Goal: Information Seeking & Learning: Learn about a topic

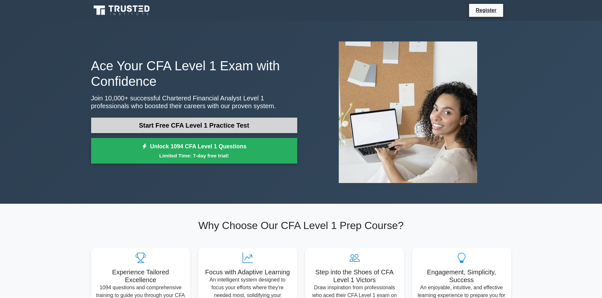
click at [215, 125] on link "Start Free CFA Level 1 Practice Test" at bounding box center [194, 126] width 206 height 16
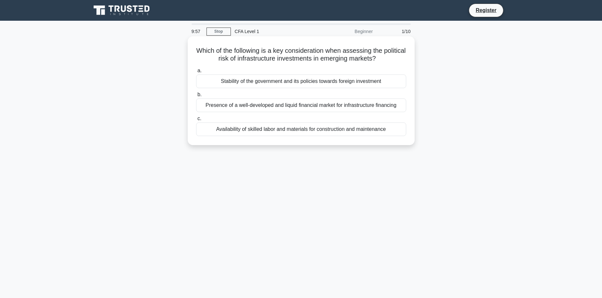
drag, startPoint x: 263, startPoint y: 50, endPoint x: 401, endPoint y: 60, distance: 138.3
click at [401, 60] on h5 "Which of the following is a key consideration when assessing the political risk…" at bounding box center [302, 55] width 212 height 16
drag, startPoint x: 401, startPoint y: 60, endPoint x: 393, endPoint y: 66, distance: 10.2
click at [393, 66] on div "a. Stability of the government and its policies towards foreign investment b. P…" at bounding box center [301, 102] width 218 height 72
drag, startPoint x: 392, startPoint y: 63, endPoint x: 201, endPoint y: 62, distance: 190.8
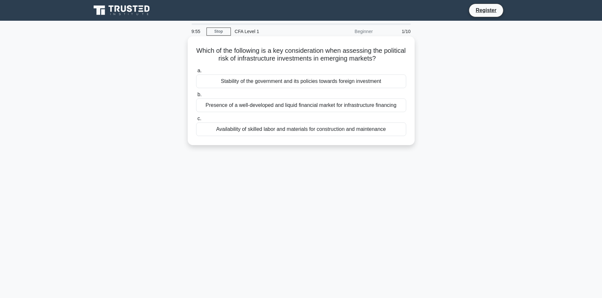
click at [201, 62] on h5 "Which of the following is a key consideration when assessing the political risk…" at bounding box center [302, 55] width 212 height 16
click at [200, 62] on h5 "Which of the following is a key consideration when assessing the political risk…" at bounding box center [302, 55] width 212 height 16
drag, startPoint x: 391, startPoint y: 82, endPoint x: 214, endPoint y: 83, distance: 177.1
click at [214, 83] on div "Stability of the government and its policies towards foreign investment" at bounding box center [301, 82] width 210 height 14
click at [215, 83] on div "Stability of the government and its policies towards foreign investment" at bounding box center [301, 82] width 210 height 14
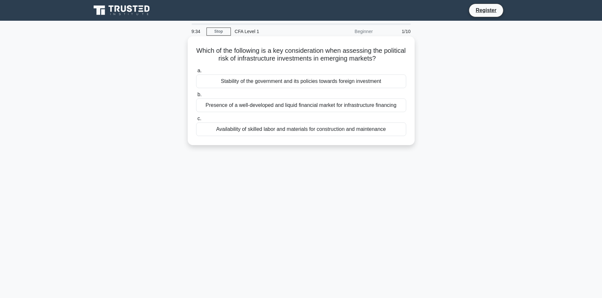
click at [196, 73] on input "a. Stability of the government and its policies towards foreign investment" at bounding box center [196, 71] width 0 height 4
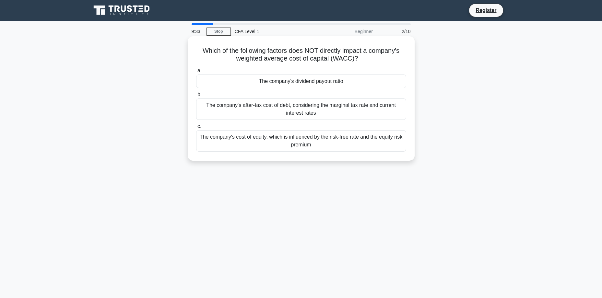
drag, startPoint x: 222, startPoint y: 83, endPoint x: 383, endPoint y: 75, distance: 161.8
click at [383, 75] on label "a. The company's dividend payout ratio" at bounding box center [301, 77] width 210 height 21
drag, startPoint x: 195, startPoint y: 49, endPoint x: 377, endPoint y: 63, distance: 181.9
click at [377, 63] on h5 "Which of the following factors does NOT directly impact a company's weighted av…" at bounding box center [302, 55] width 212 height 16
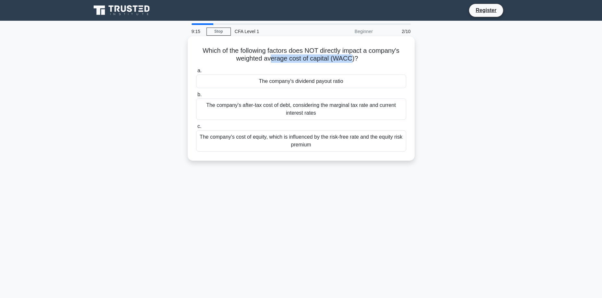
drag, startPoint x: 353, startPoint y: 61, endPoint x: 270, endPoint y: 56, distance: 83.5
click at [270, 56] on h5 "Which of the following factors does NOT directly impact a company's weighted av…" at bounding box center [302, 55] width 212 height 16
drag, startPoint x: 270, startPoint y: 56, endPoint x: 263, endPoint y: 63, distance: 9.2
click at [263, 63] on h5 "Which of the following factors does NOT directly impact a company's weighted av…" at bounding box center [302, 55] width 212 height 16
